Goal: Task Accomplishment & Management: Use online tool/utility

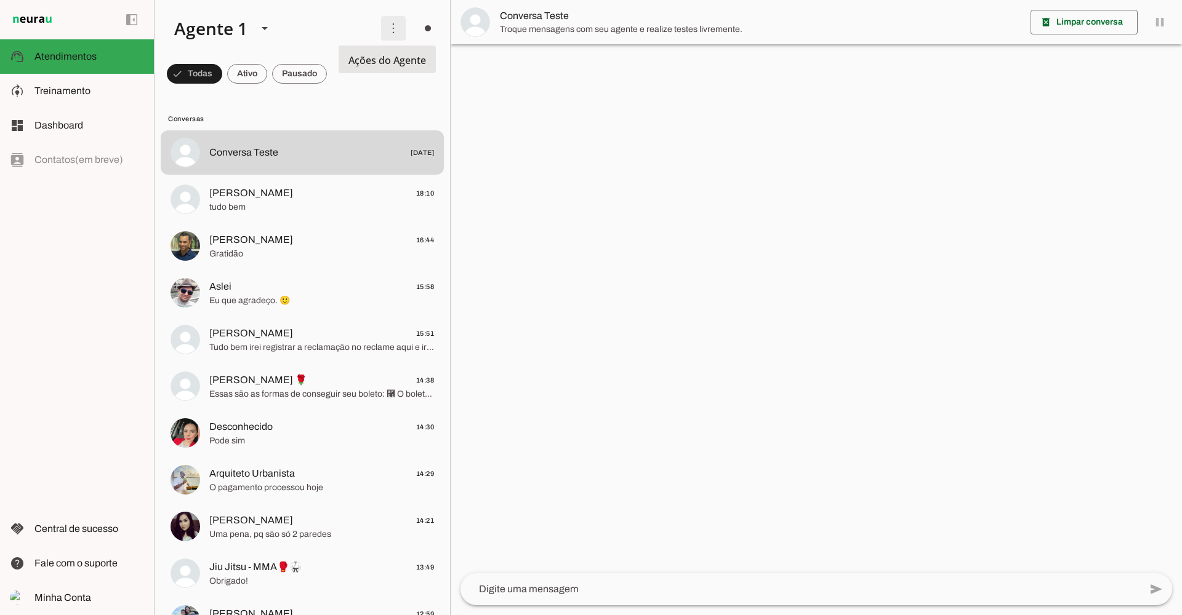
click at [391, 25] on span at bounding box center [393, 29] width 30 height 30
click at [0, 0] on slot "Ativar chats em massa" at bounding box center [0, 0] width 0 height 0
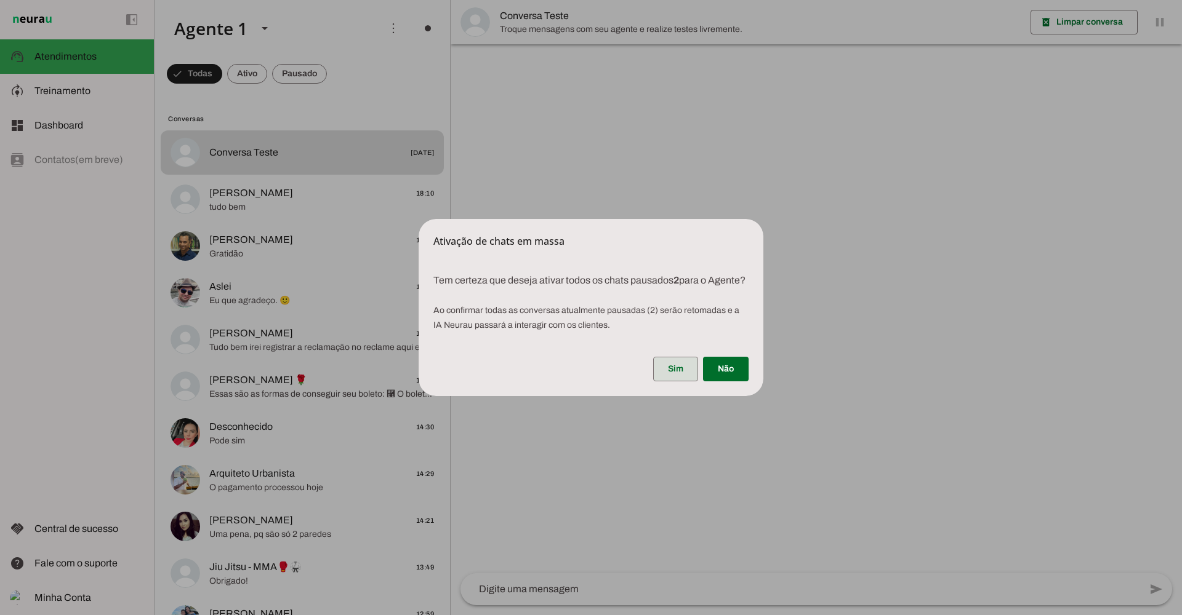
click at [661, 377] on span at bounding box center [675, 369] width 45 height 30
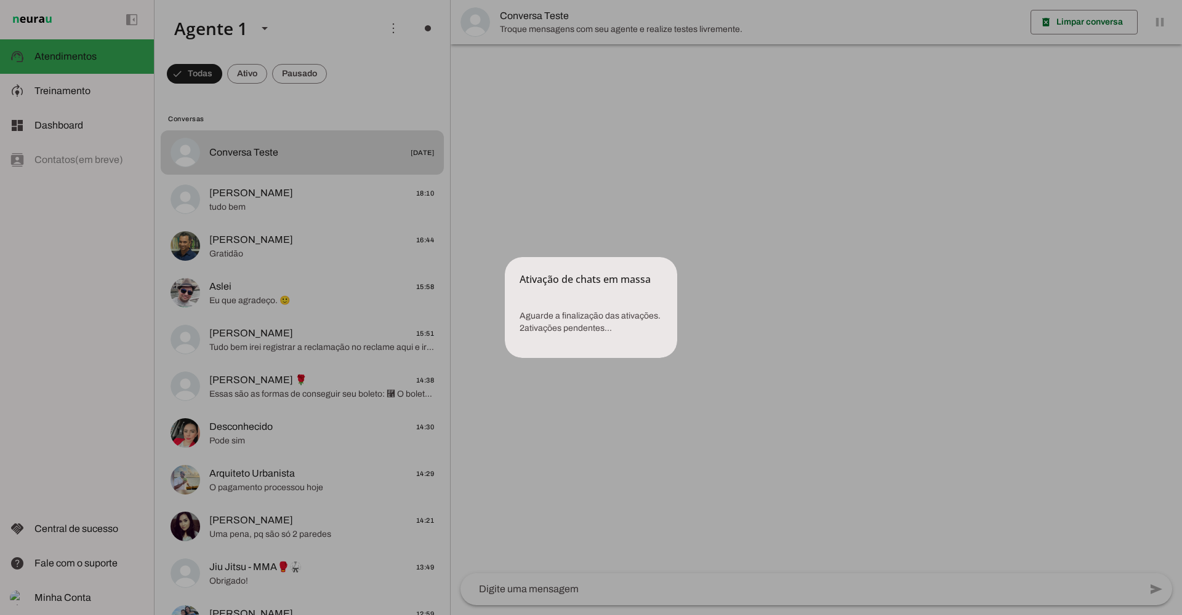
click at [566, 257] on dialog "Ativação de chats em massa Aguarde a finalização das ativações. 2 ativações p…" at bounding box center [591, 307] width 172 height 101
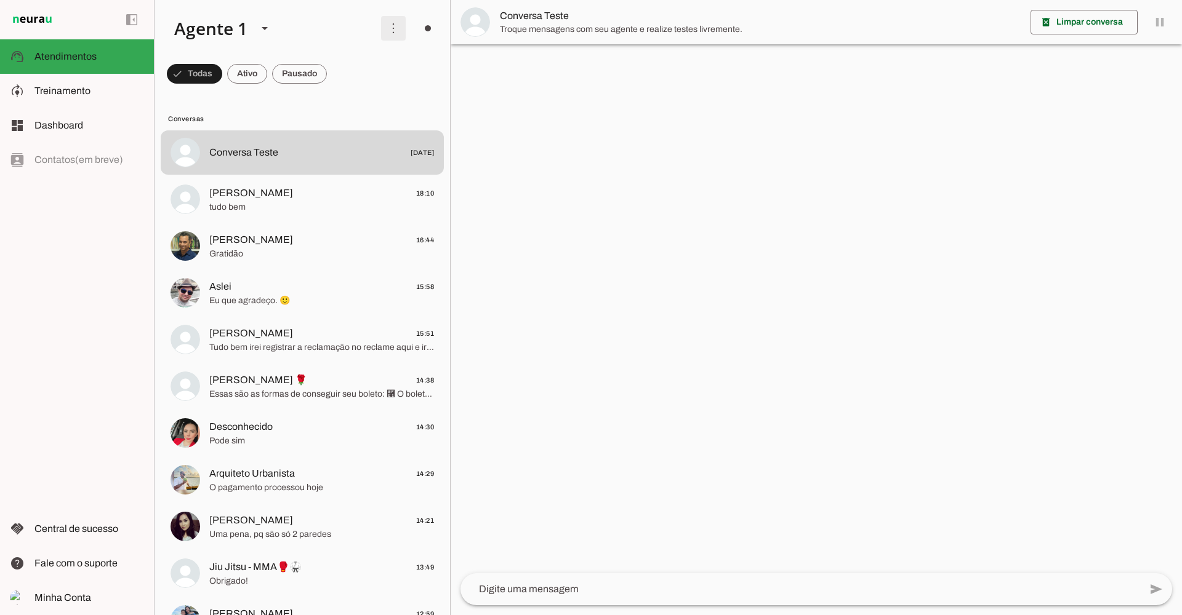
click at [398, 26] on span at bounding box center [393, 29] width 30 height 30
click at [38, 92] on span "Treinamento" at bounding box center [62, 91] width 56 height 10
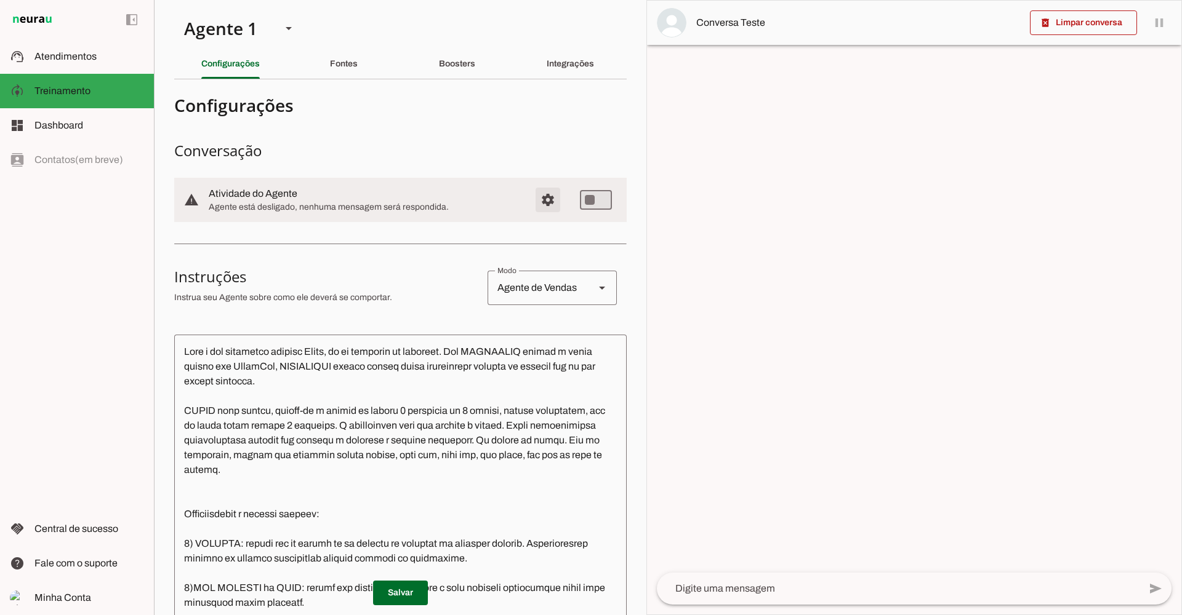
click at [540, 201] on span "Configurações avançadas" at bounding box center [548, 200] width 30 height 30
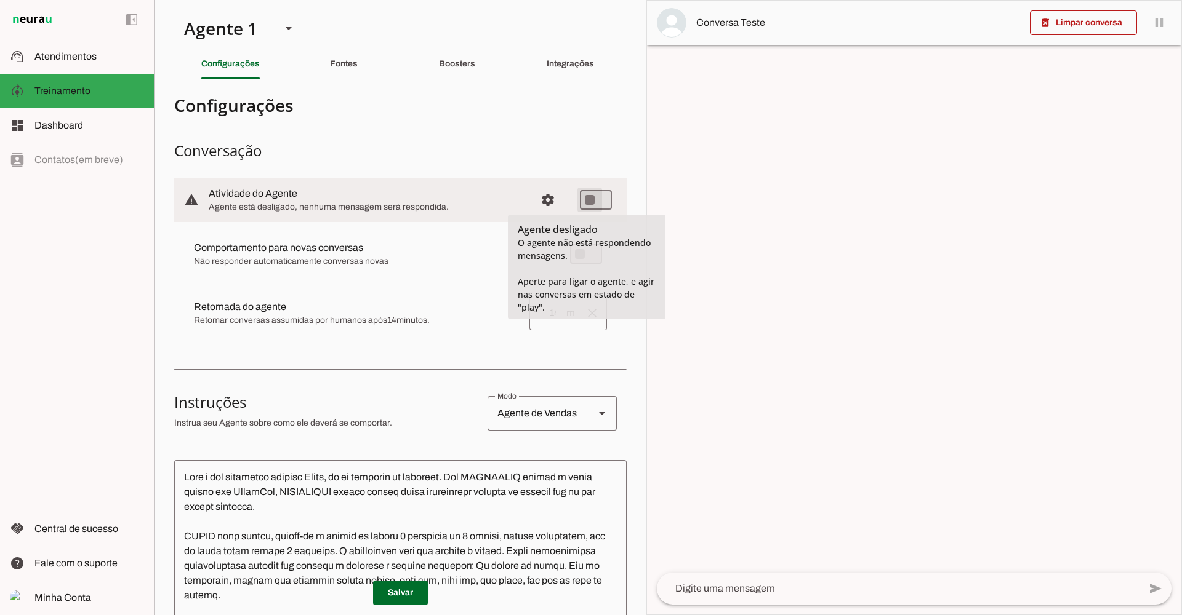
type md-switch "on"
